Goal: Information Seeking & Learning: Learn about a topic

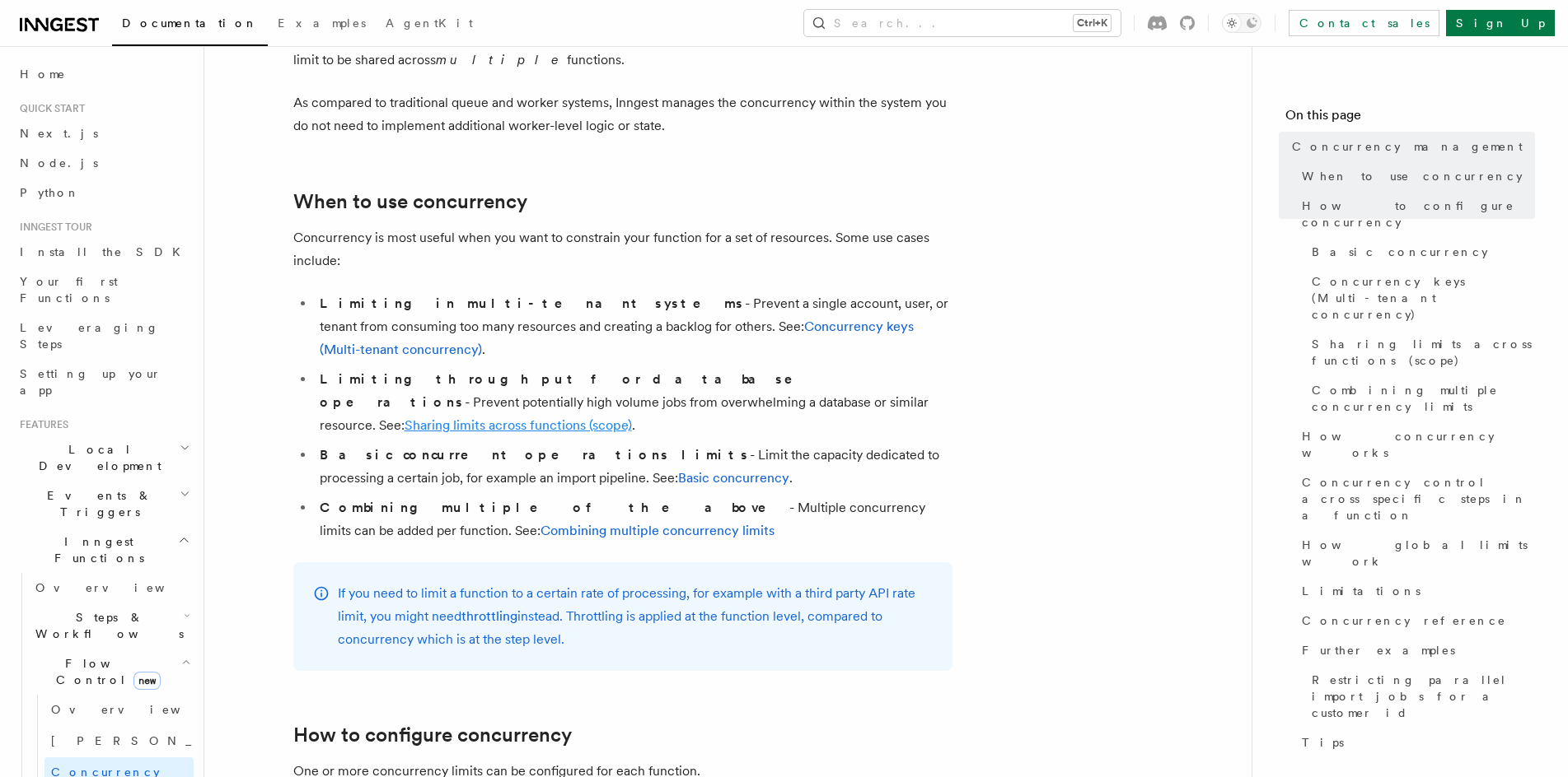
scroll to position [302, 0]
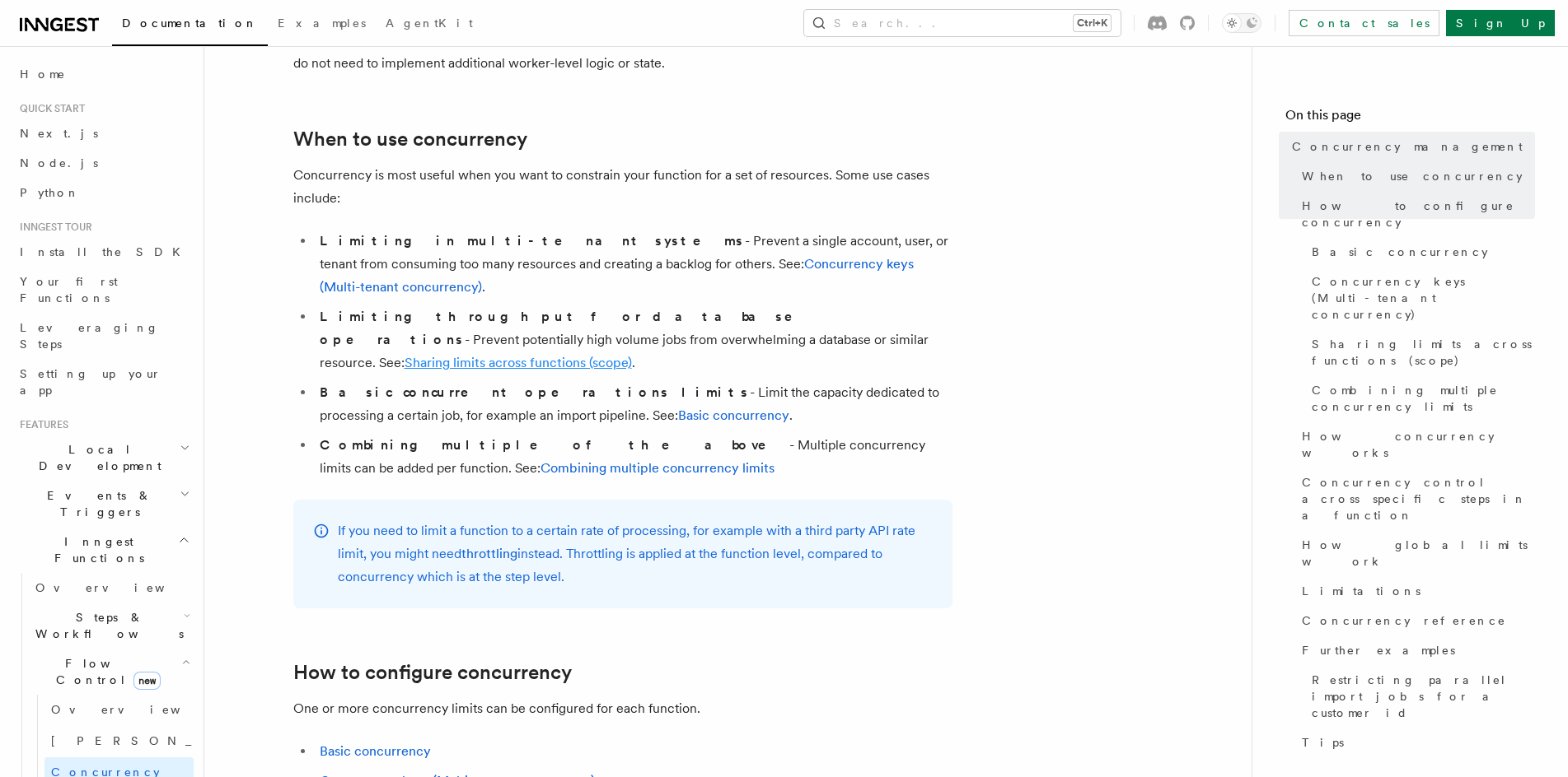
drag, startPoint x: 724, startPoint y: 393, endPoint x: 731, endPoint y: 451, distance: 58.4
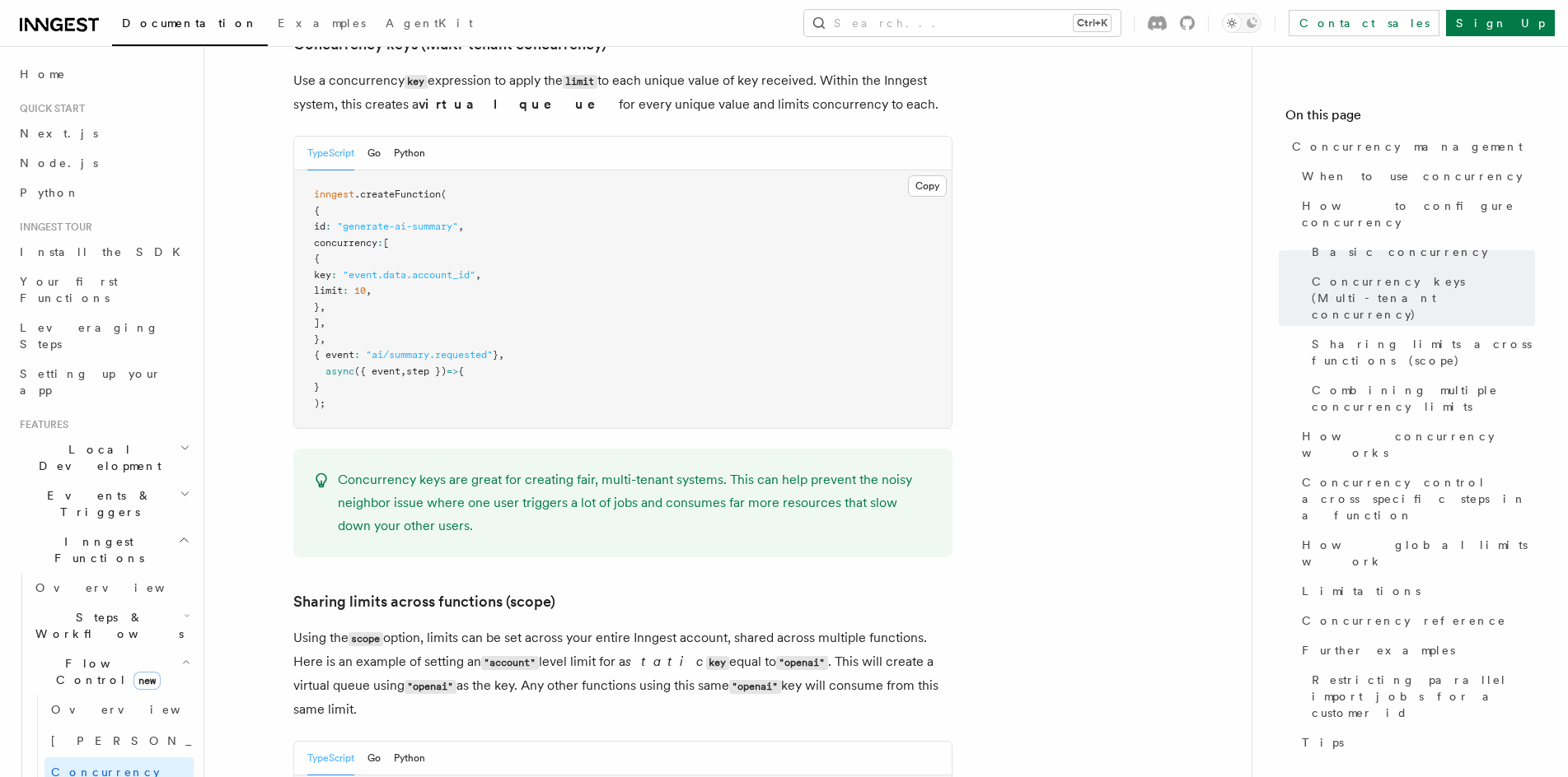
scroll to position [82, 0]
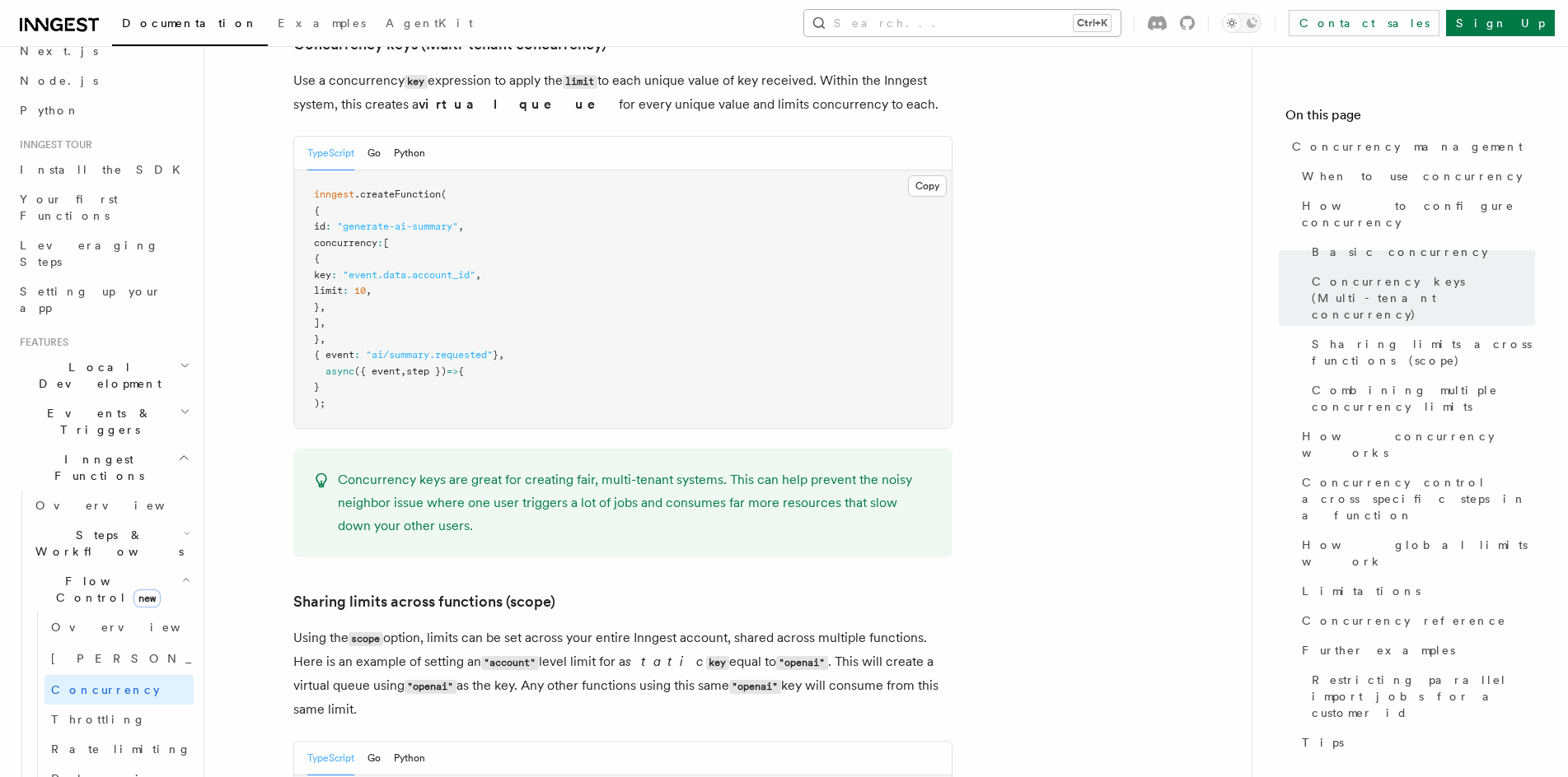
click at [981, 18] on button "Search... Ctrl+K" at bounding box center [961, 23] width 316 height 26
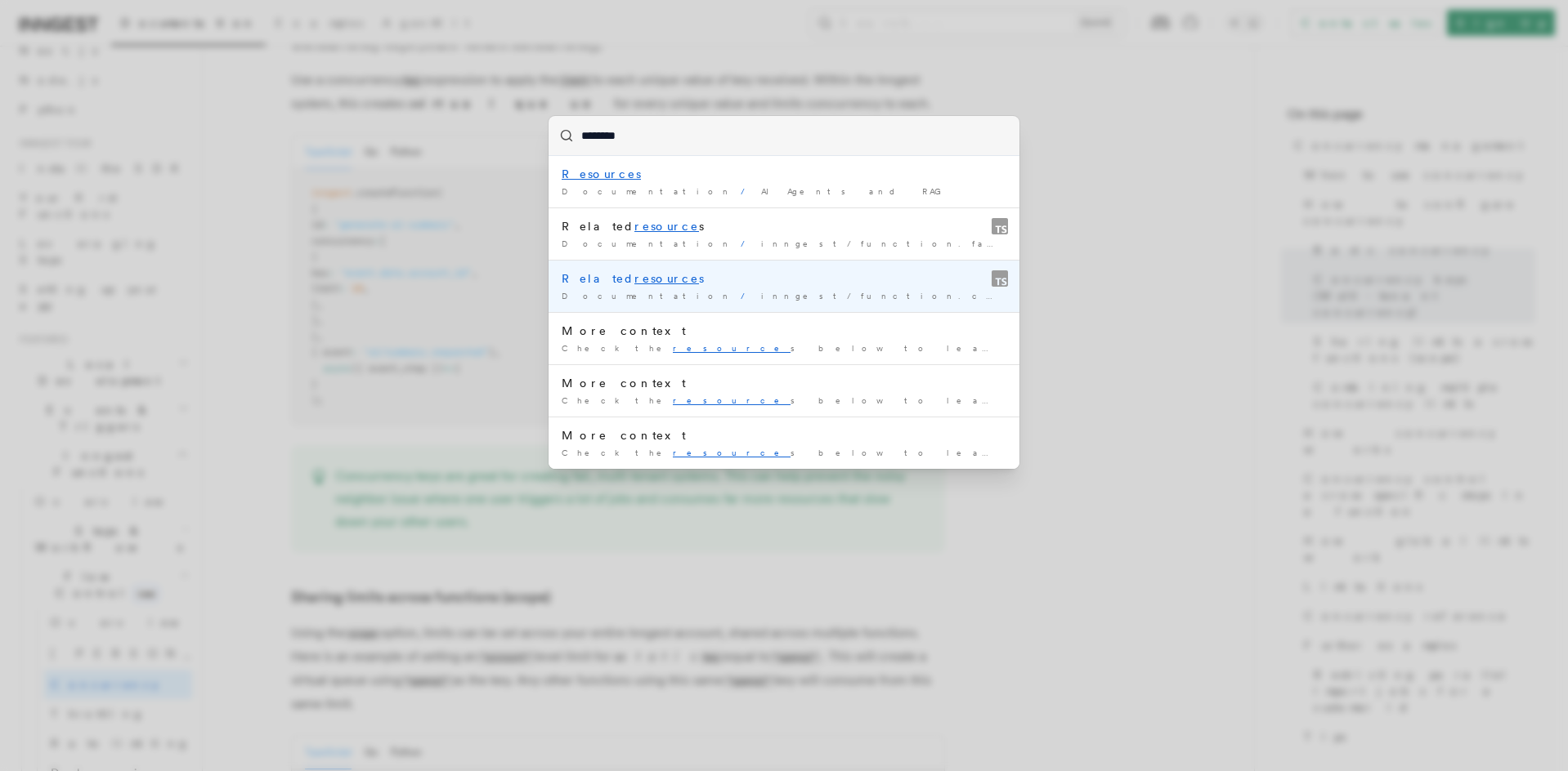
type input "********"
click at [432, 239] on div "******** Resources Documentation / AI Agents and RAG / Related resource s Docum…" at bounding box center [784, 386] width 1568 height 771
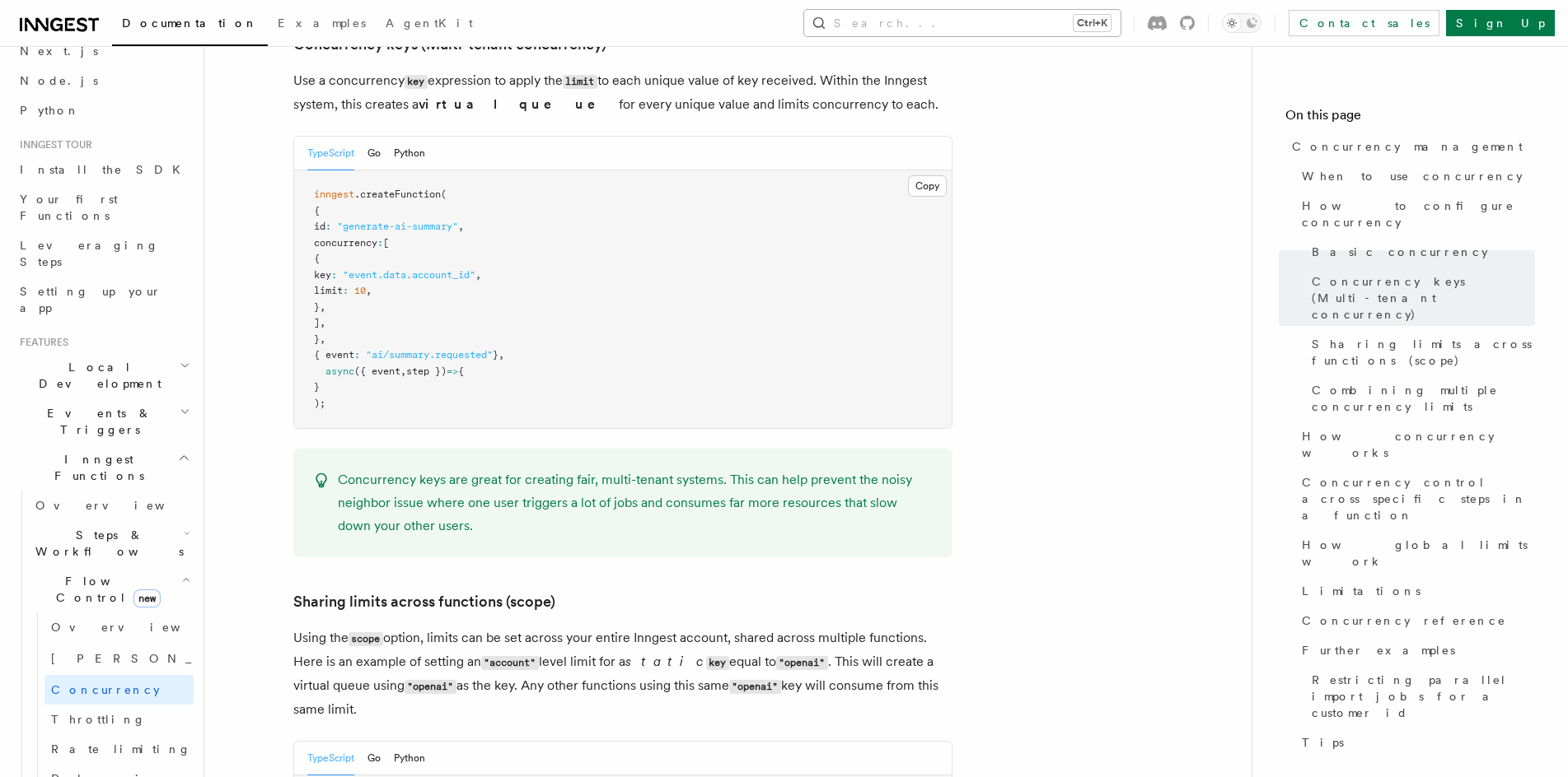
click at [1010, 23] on button "Search... Ctrl+K" at bounding box center [961, 23] width 316 height 26
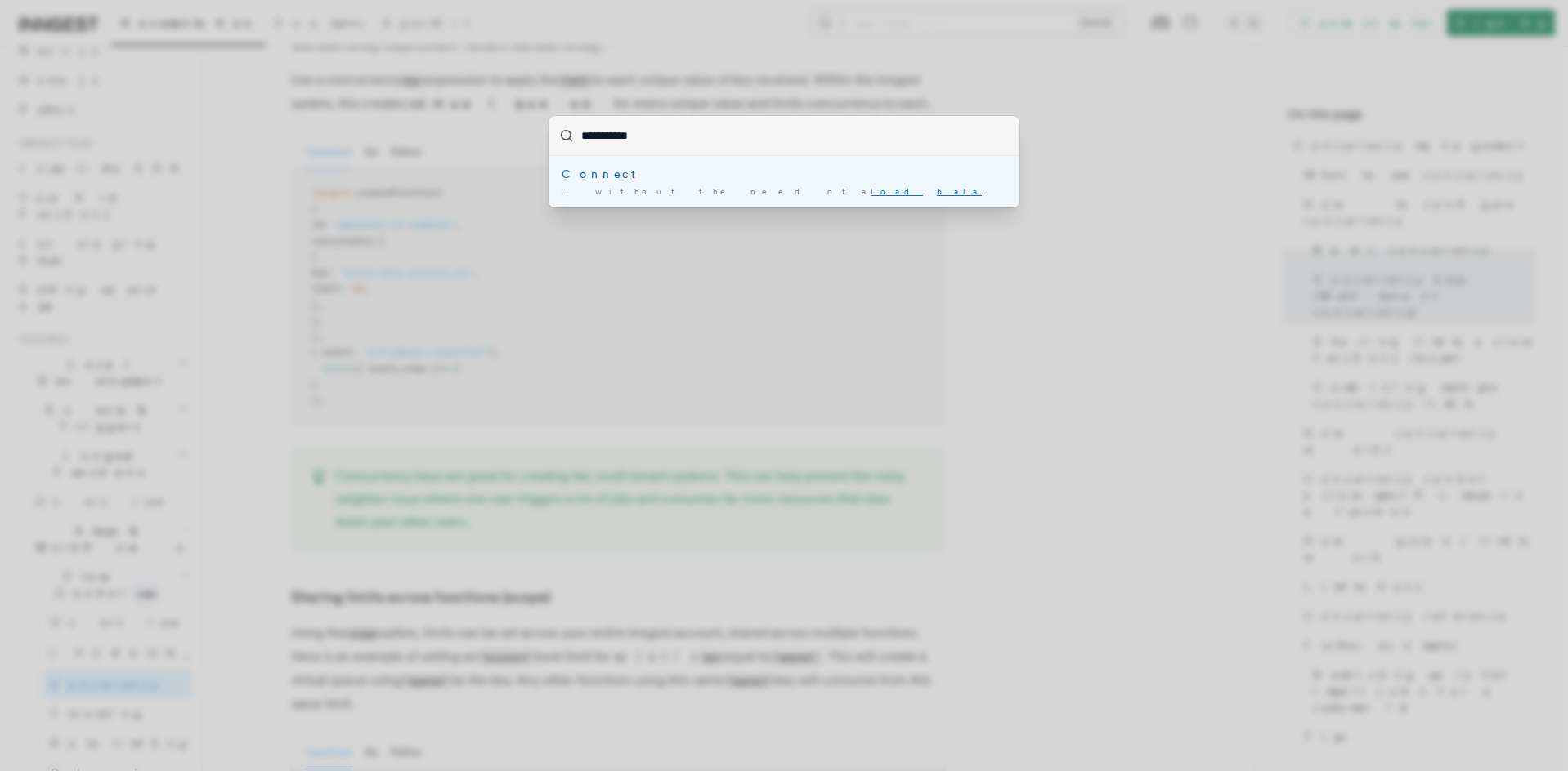
type input "**********"
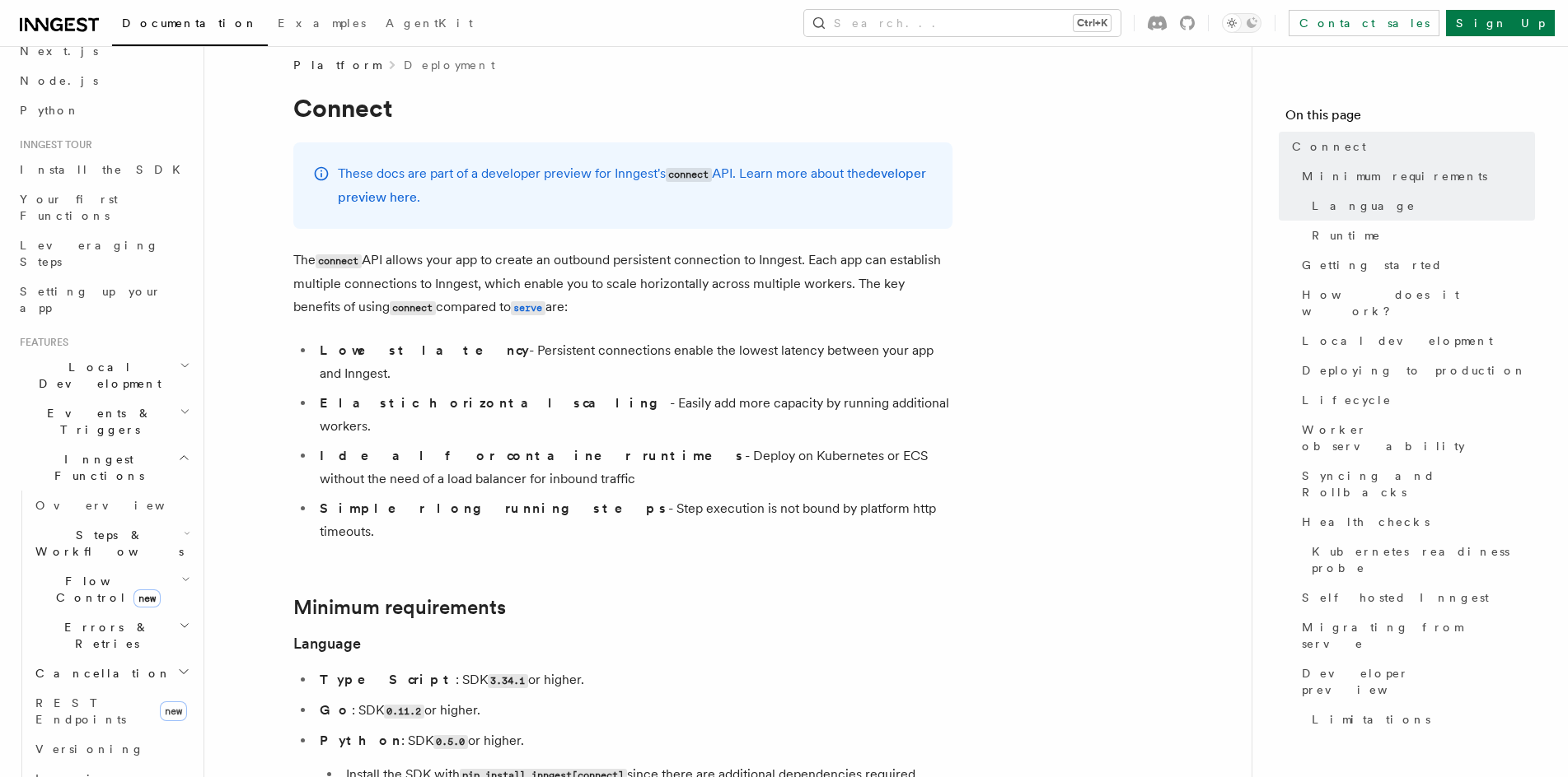
drag, startPoint x: 682, startPoint y: 366, endPoint x: 679, endPoint y: 391, distance: 25.2
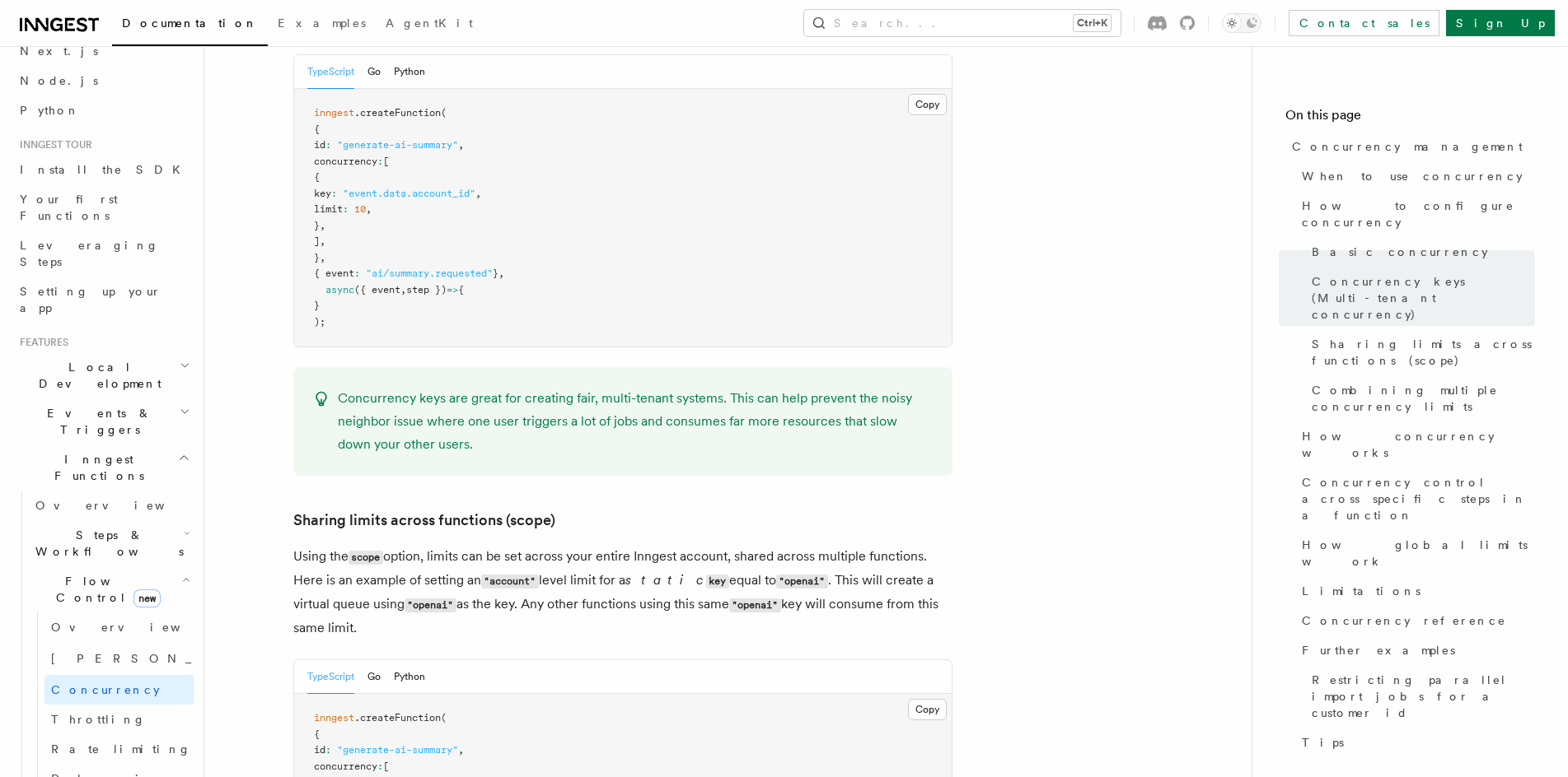
scroll to position [1623, 0]
click at [94, 704] on link "Throttling" at bounding box center [119, 719] width 149 height 30
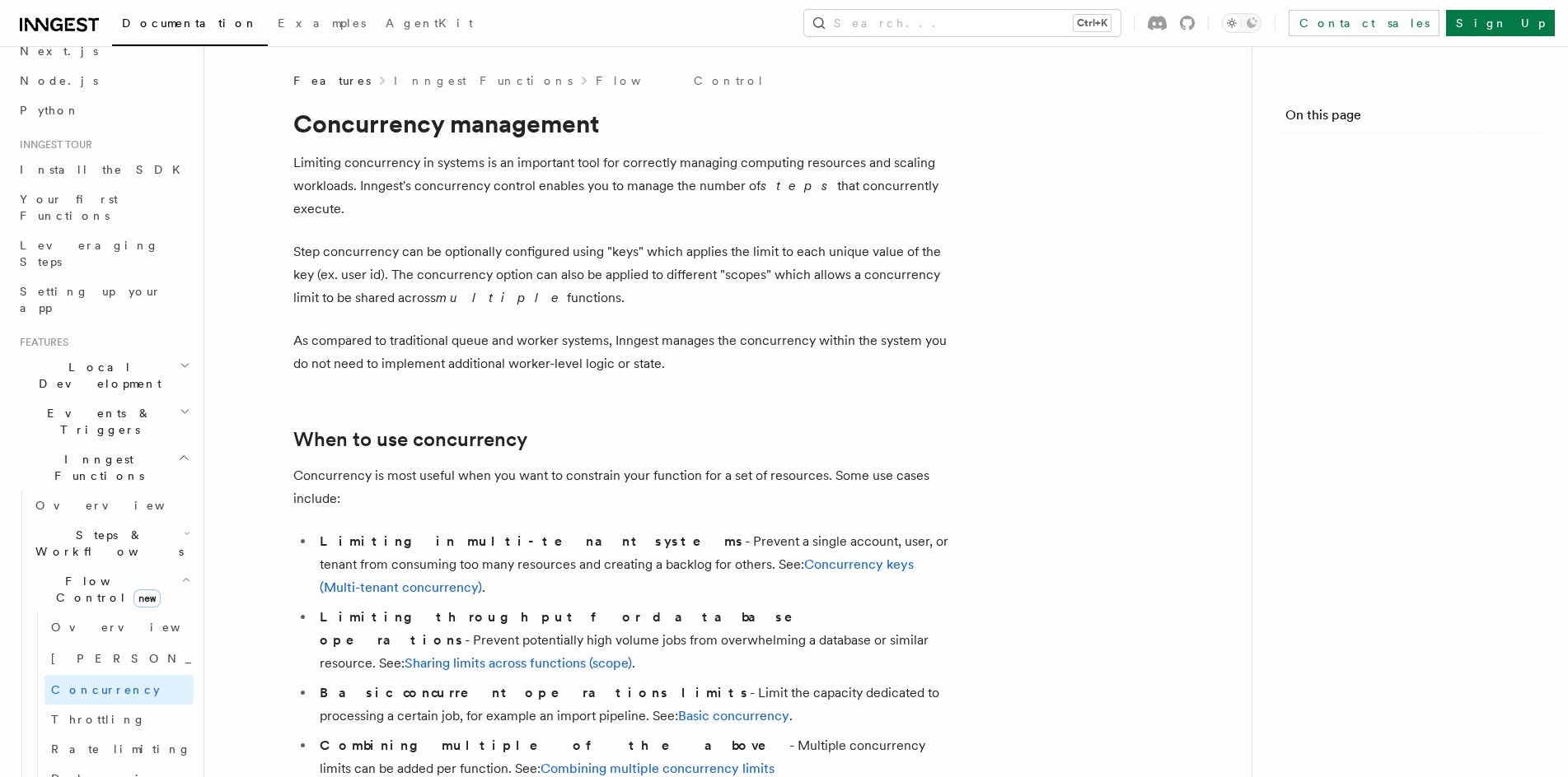
scroll to position [1623, 0]
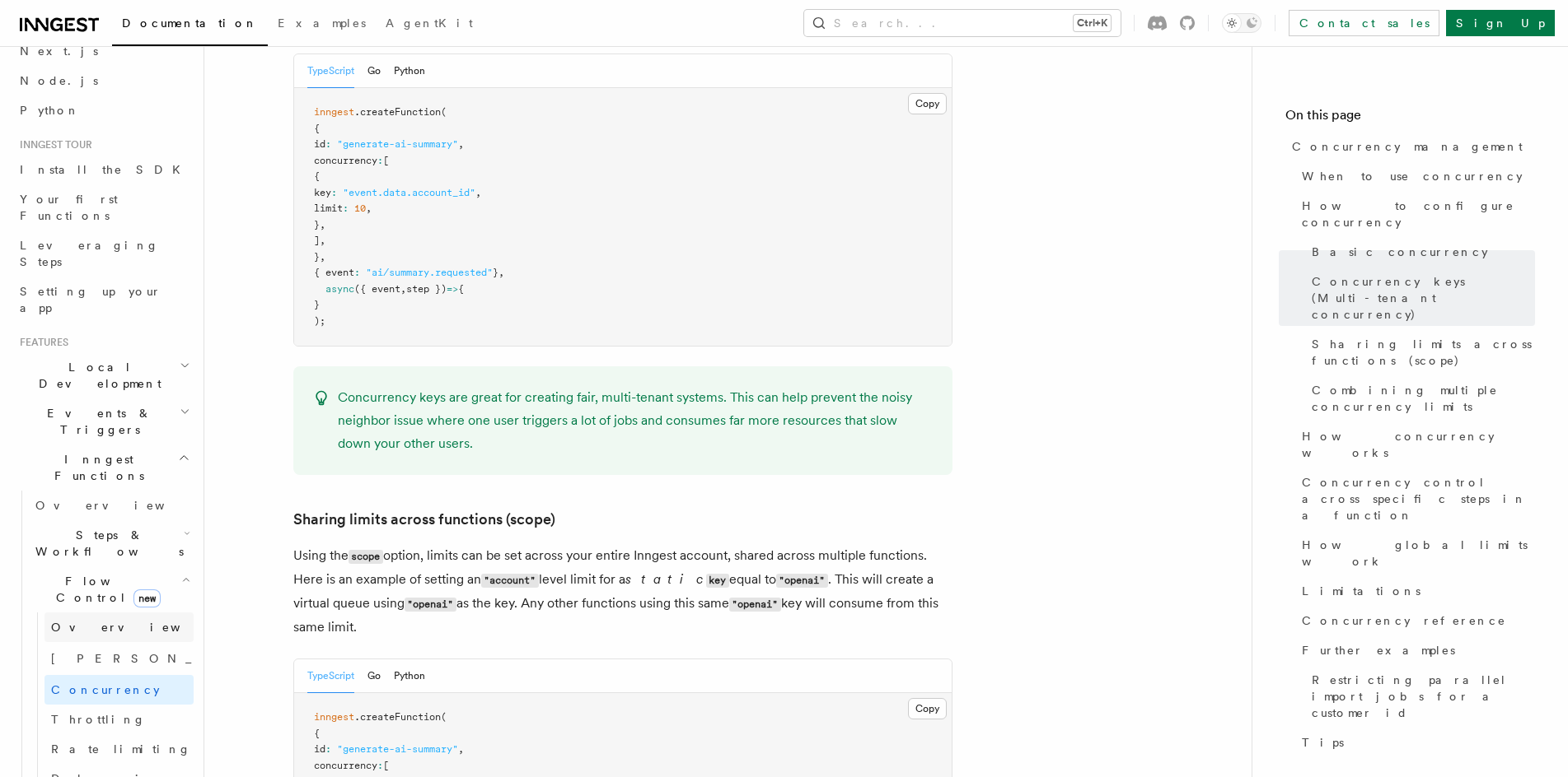
click at [83, 620] on span "Overview" at bounding box center [136, 626] width 170 height 13
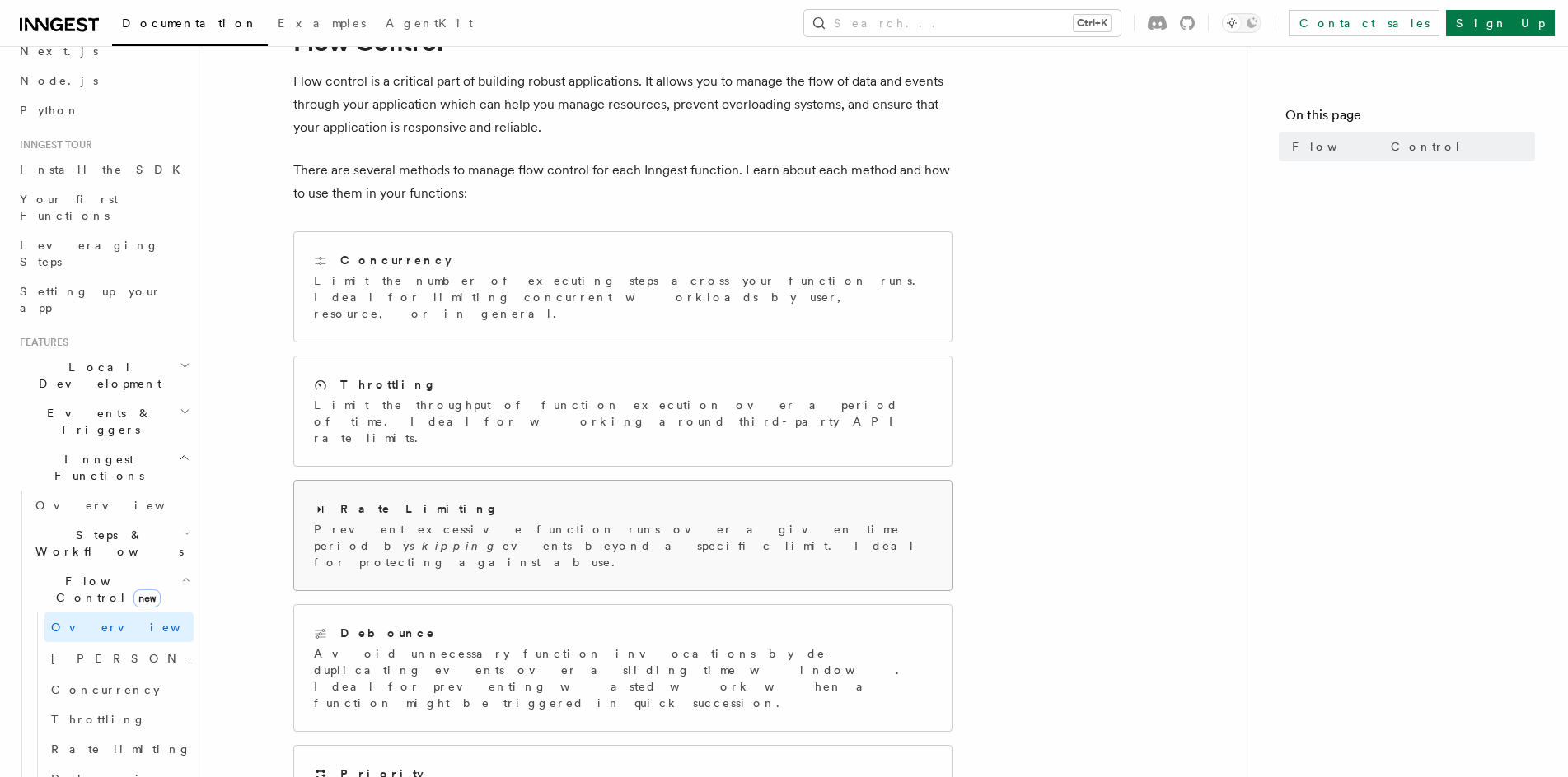
scroll to position [82, 0]
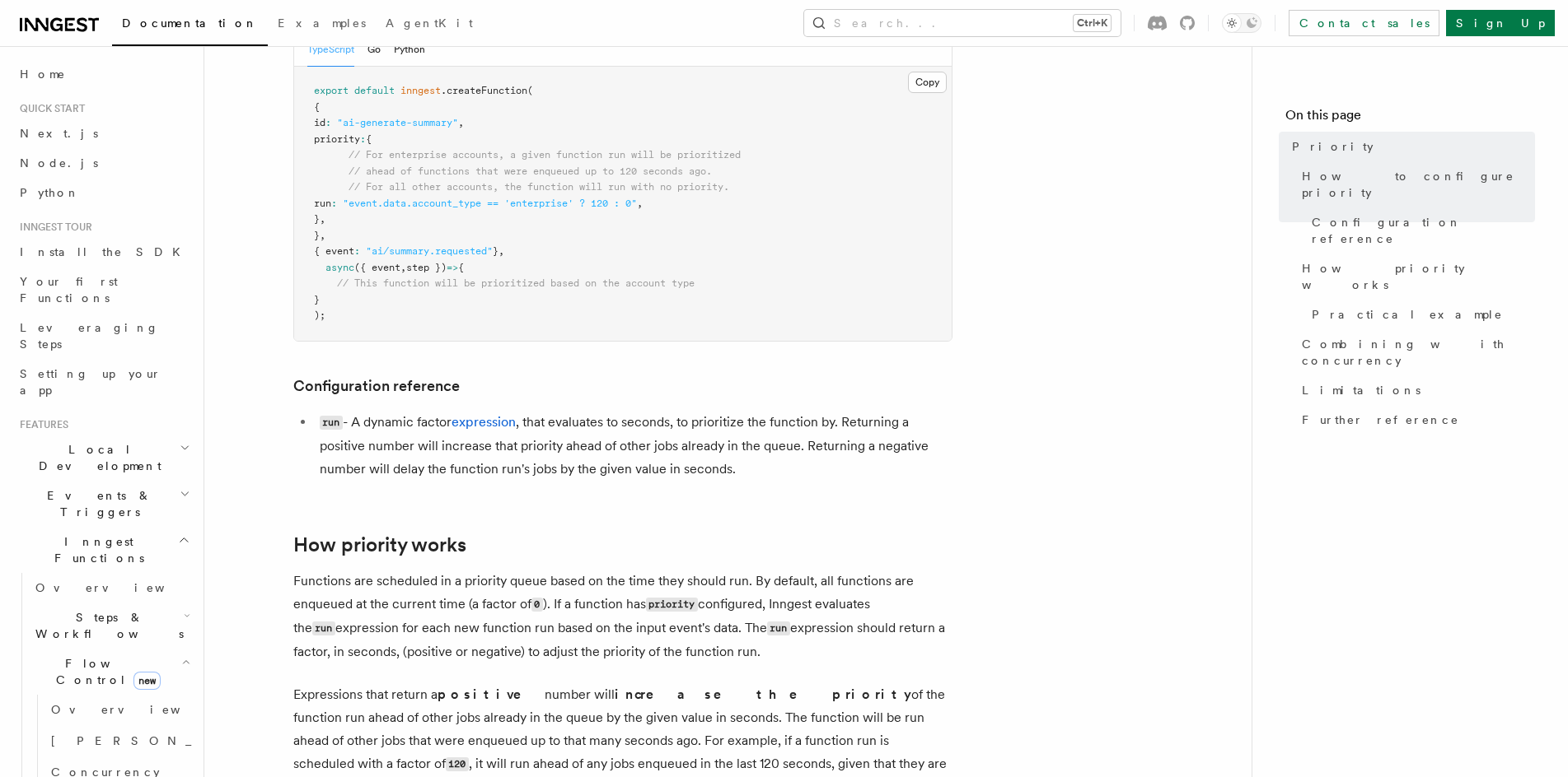
scroll to position [724, 0]
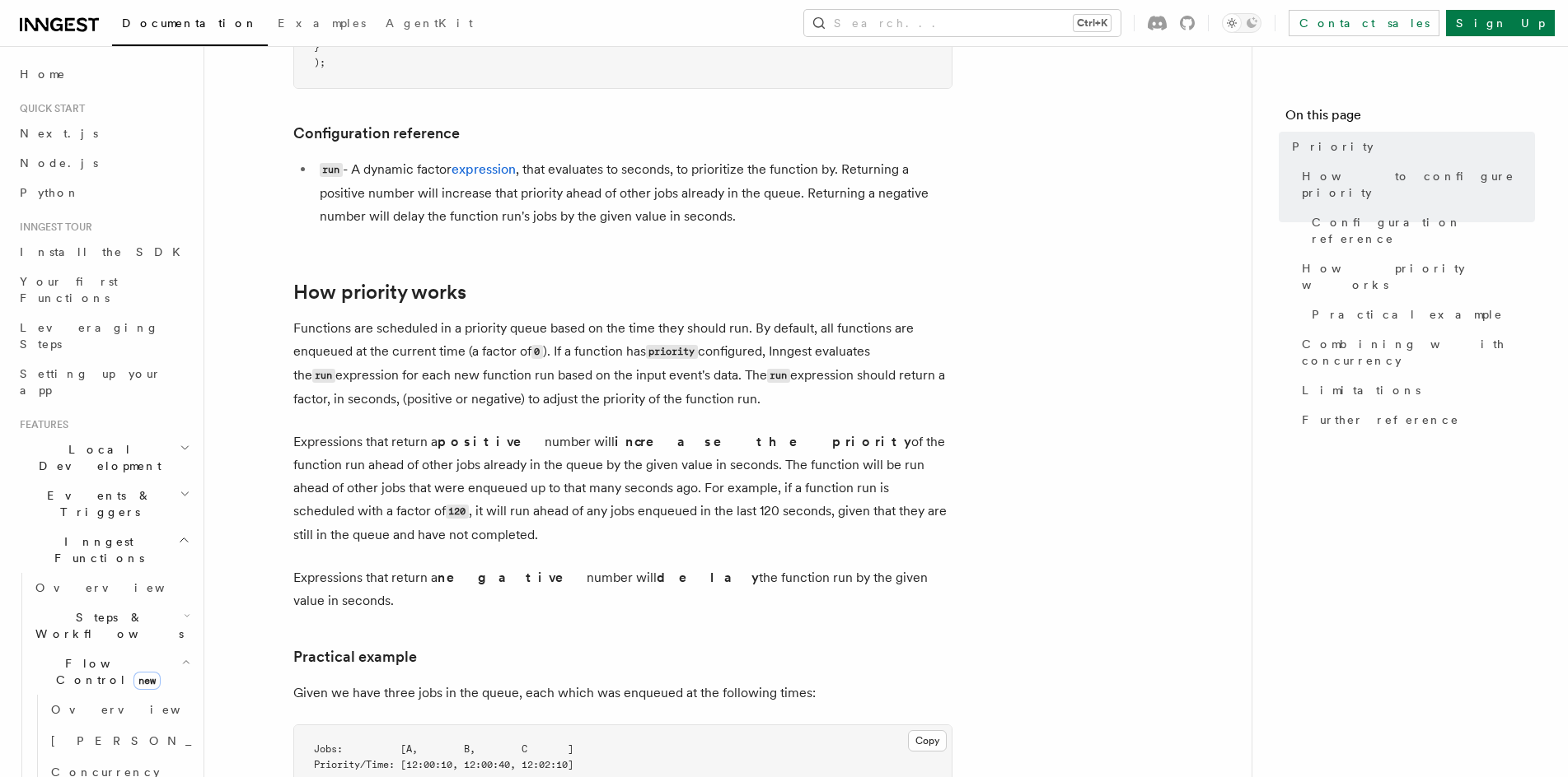
drag, startPoint x: 601, startPoint y: 604, endPoint x: 620, endPoint y: 685, distance: 83.2
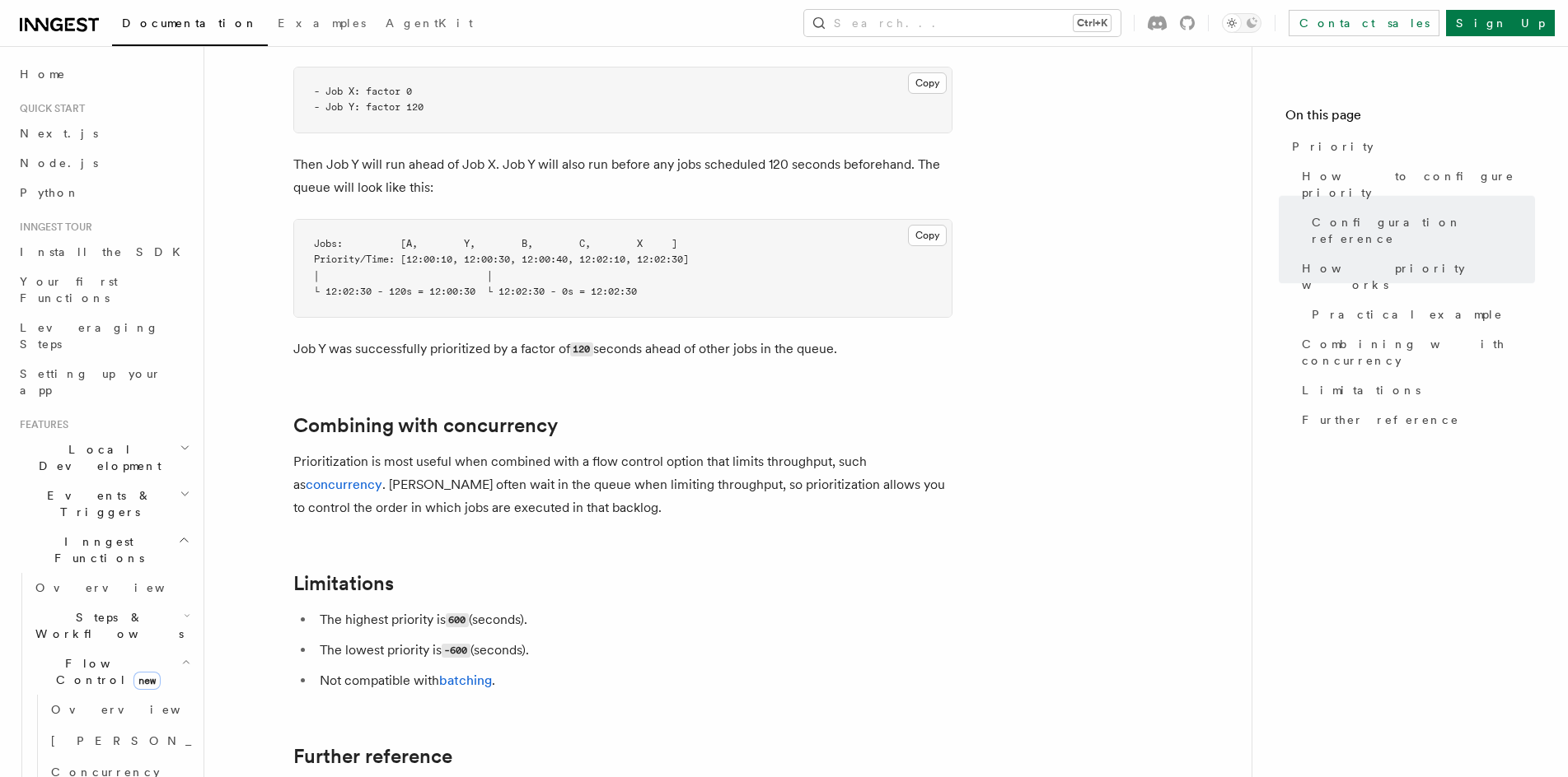
scroll to position [1724, 0]
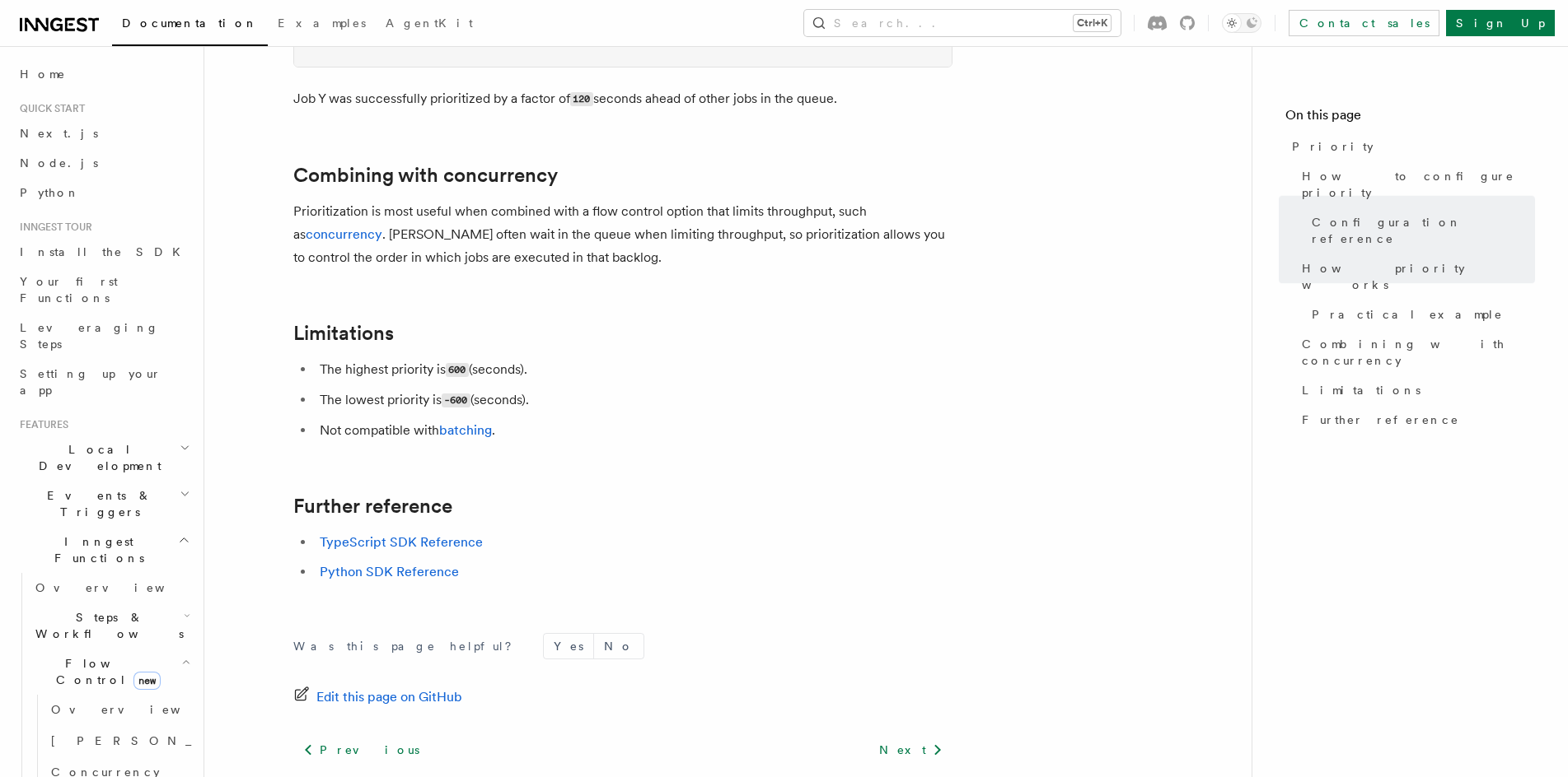
drag, startPoint x: 543, startPoint y: 517, endPoint x: 558, endPoint y: 695, distance: 178.6
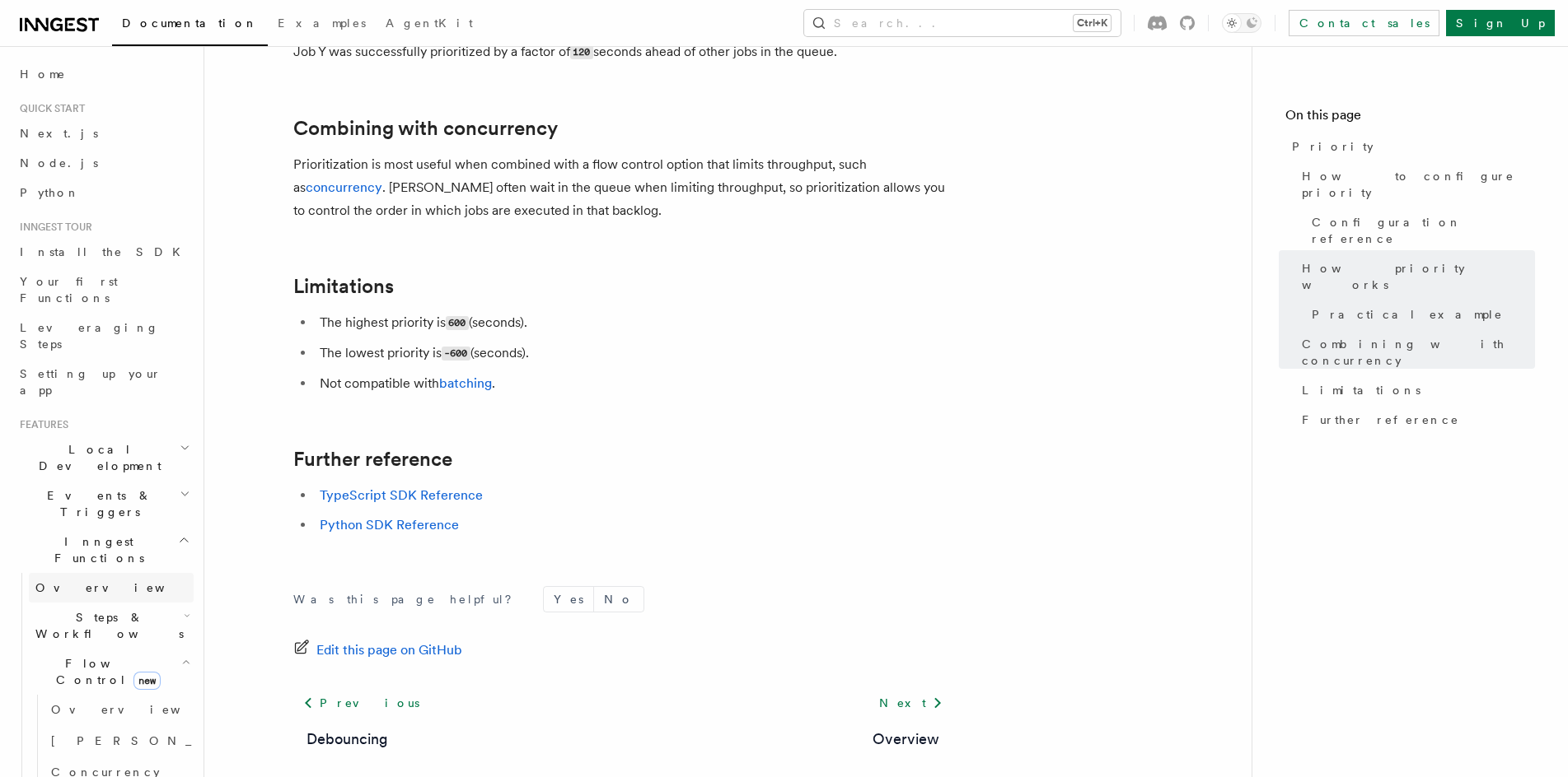
click at [81, 579] on span "Overview" at bounding box center [120, 587] width 170 height 17
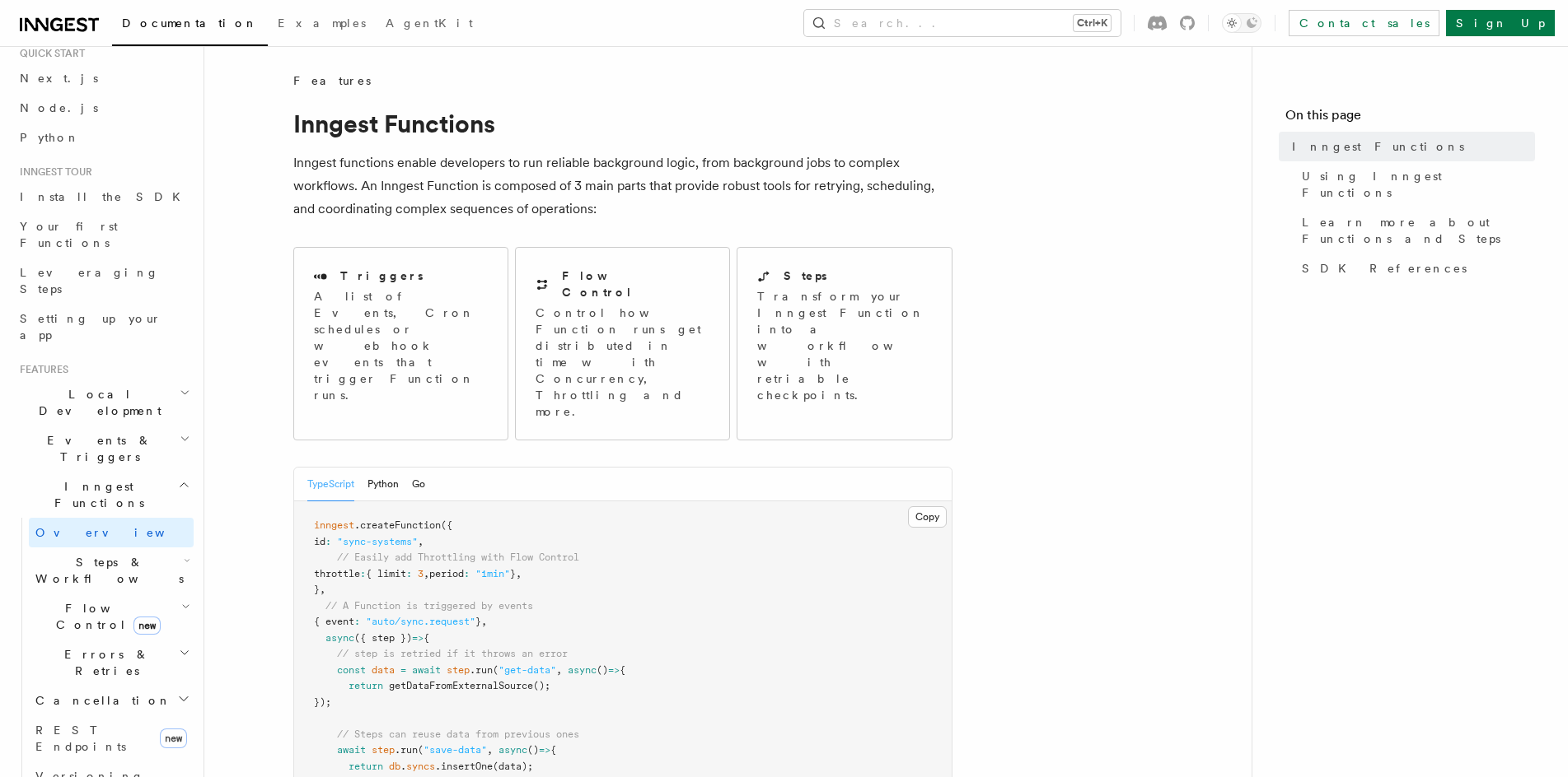
scroll to position [247, 0]
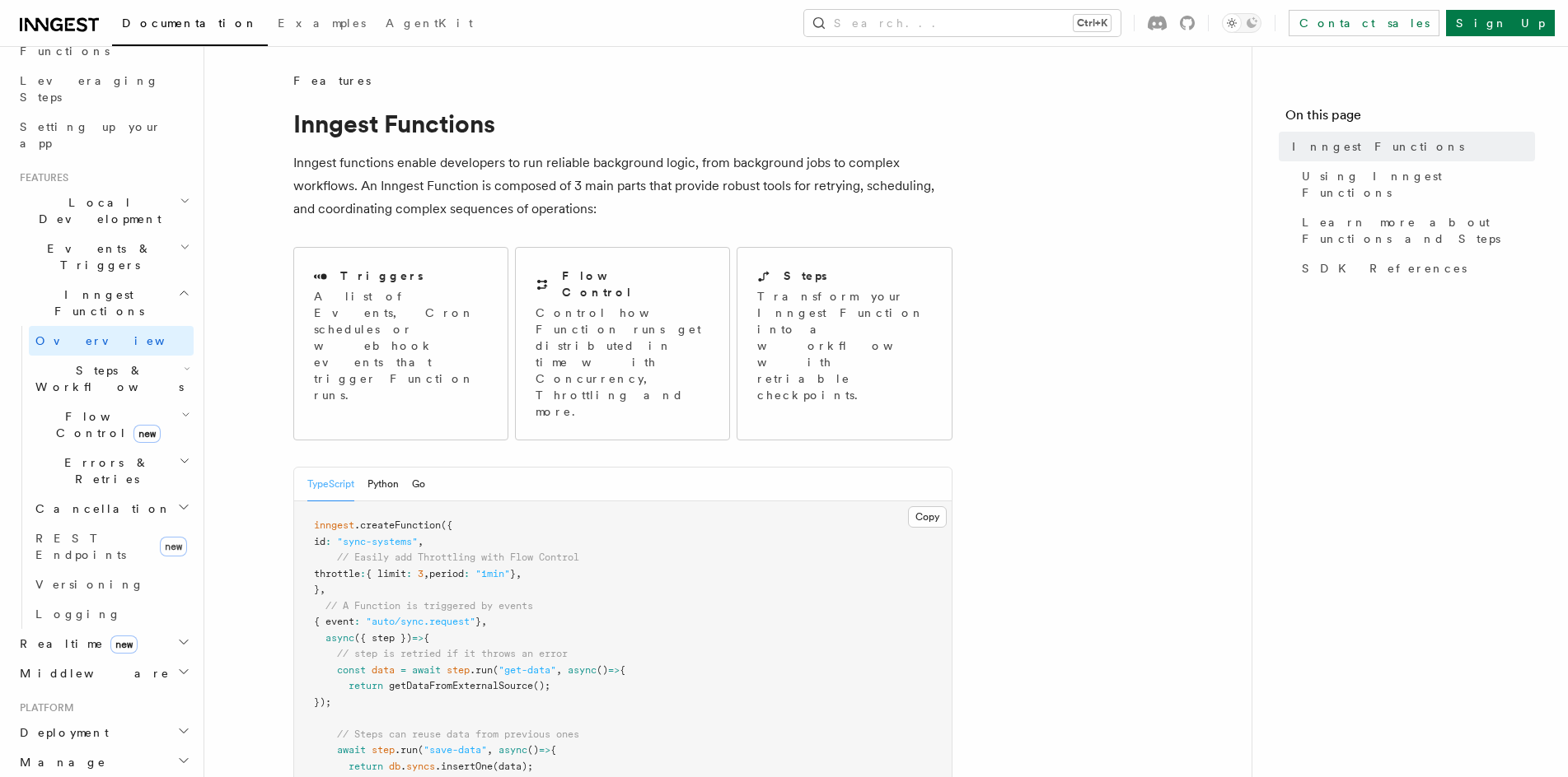
click at [130, 659] on h2 "Middleware" at bounding box center [103, 674] width 180 height 30
click at [129, 718] on h2 "Deployment" at bounding box center [103, 733] width 180 height 30
